Goal: Check status: Check status

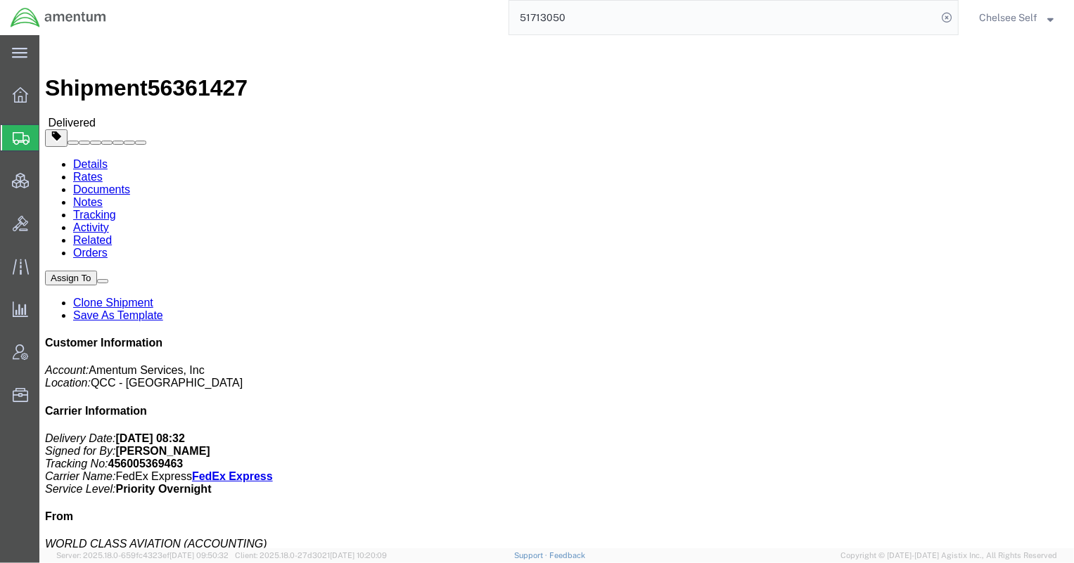
drag, startPoint x: 676, startPoint y: 28, endPoint x: 454, endPoint y: 7, distance: 223.9
click at [454, 7] on div "51713050" at bounding box center [538, 17] width 842 height 35
paste input "6523709"
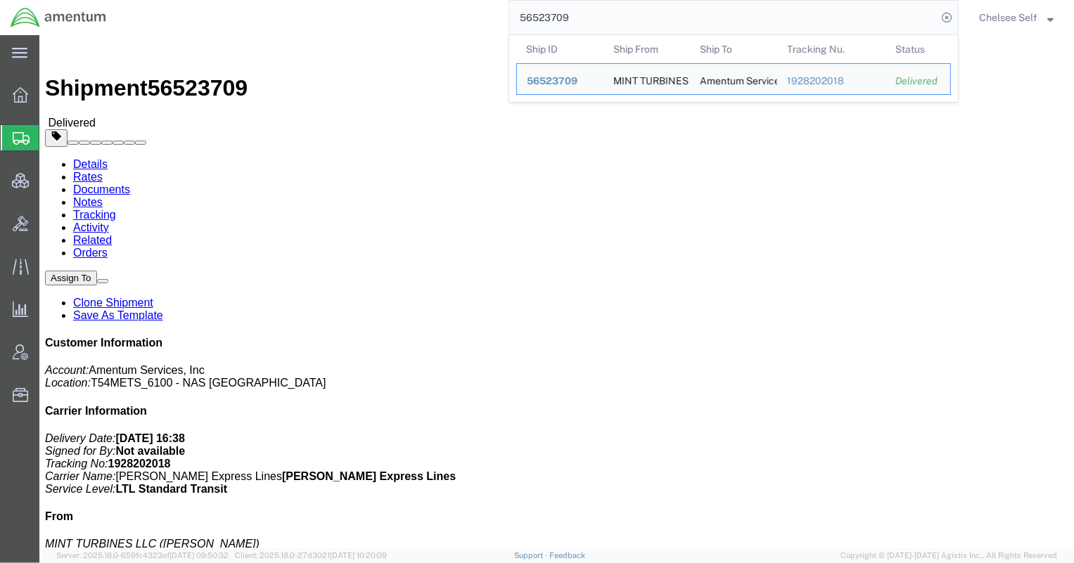
drag, startPoint x: 577, startPoint y: 14, endPoint x: 434, endPoint y: 18, distance: 142.8
click at [439, 18] on div "56523709 Ship ID Ship From Ship To Tracking Nu. Status Ship ID 56523709 Ship Fr…" at bounding box center [538, 17] width 842 height 35
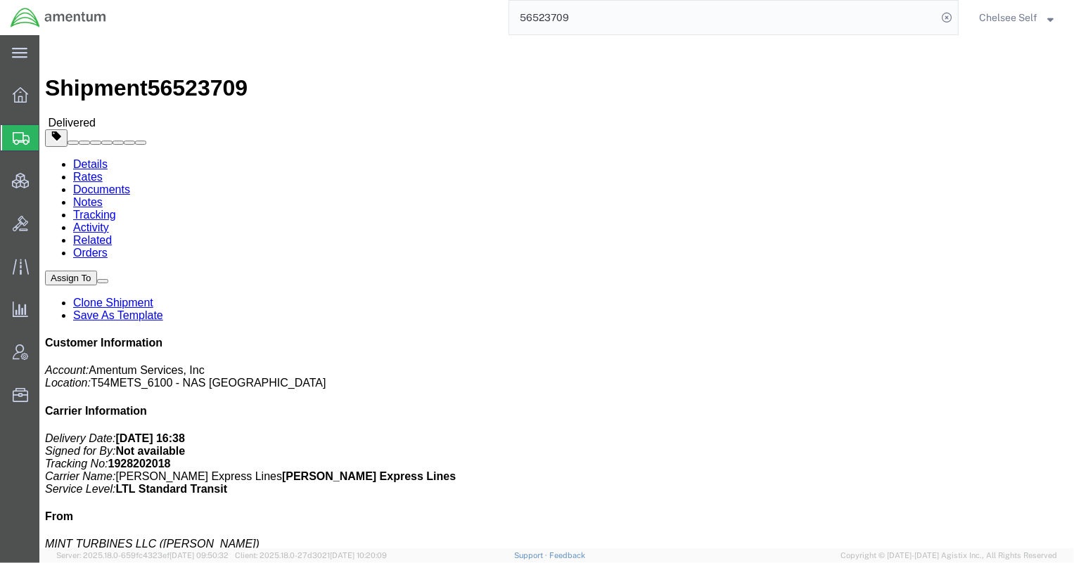
paste input "9487551113"
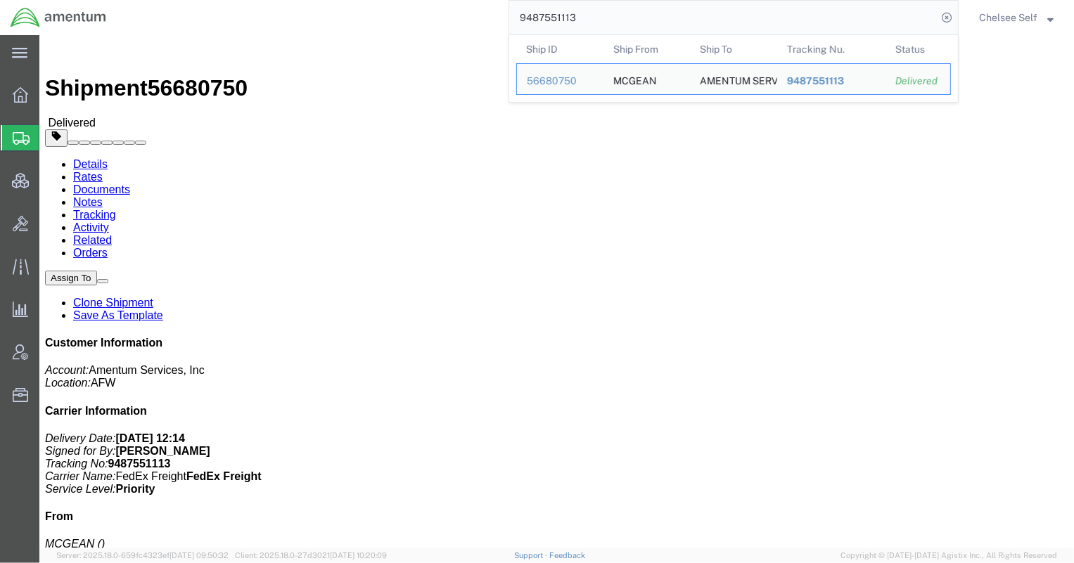
drag, startPoint x: 596, startPoint y: 13, endPoint x: 419, endPoint y: 19, distance: 176.6
click at [425, 18] on div "9487551113 Ship ID Ship From Ship To Tracking Nu. Status Ship ID 56680750 Ship …" at bounding box center [538, 17] width 842 height 35
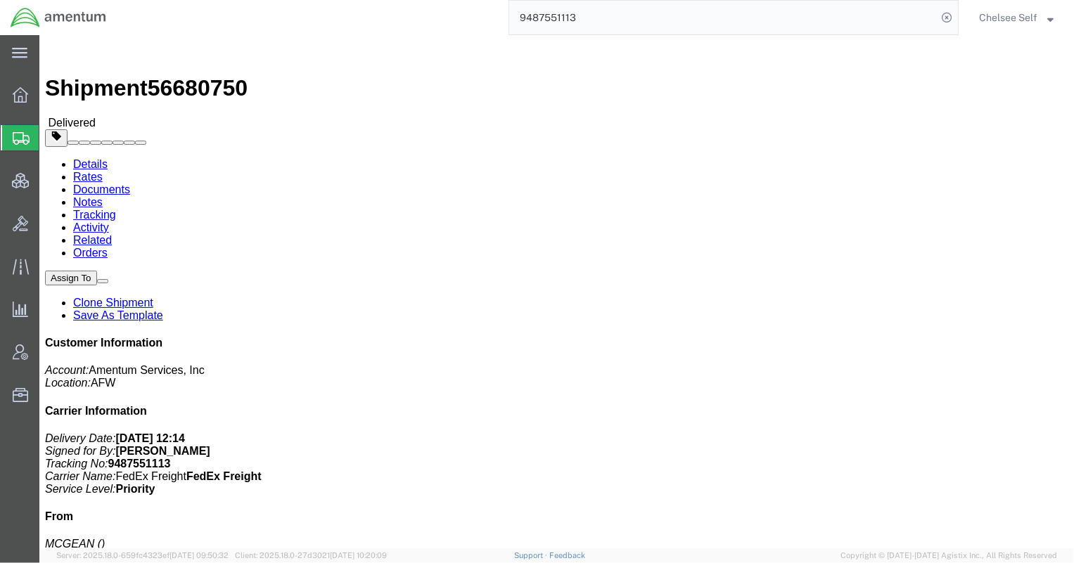
paste input "391374965050"
type input "391374965050"
drag, startPoint x: 574, startPoint y: 164, endPoint x: 695, endPoint y: 168, distance: 121.0
click div "References Shipment Id Number: 2575.01.01.C.[DATE].PMIT Pickup Request: [VEHICL…"
copy b "2575.01.01.C.[DATE].PMIT"
